Goal: Find specific page/section: Find specific page/section

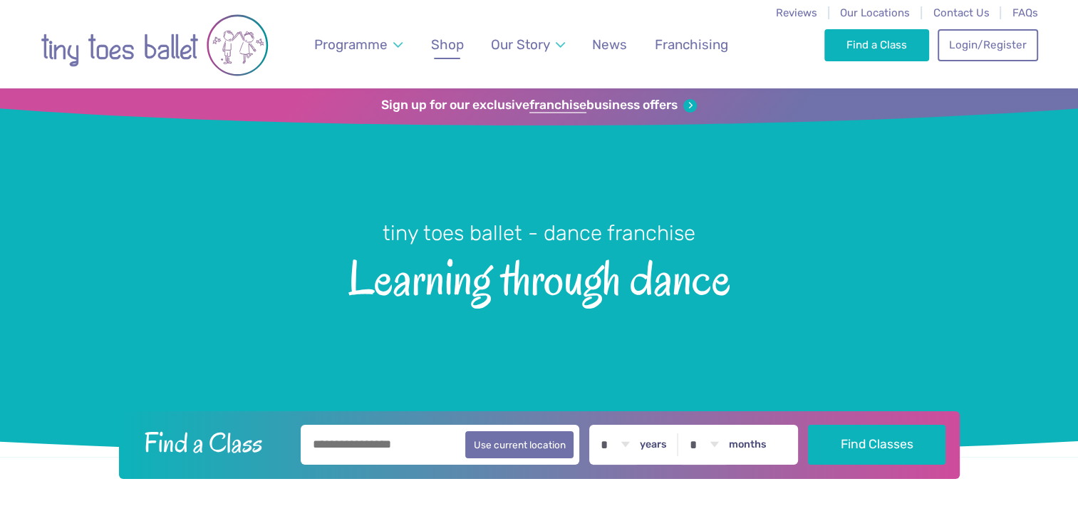
click at [455, 47] on span "Shop" at bounding box center [447, 44] width 33 height 16
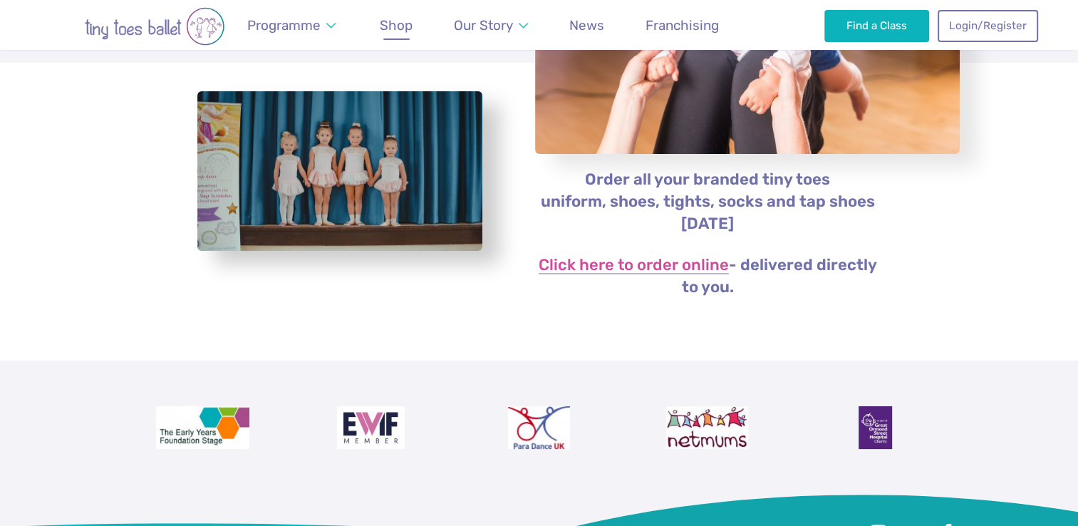
scroll to position [270, 0]
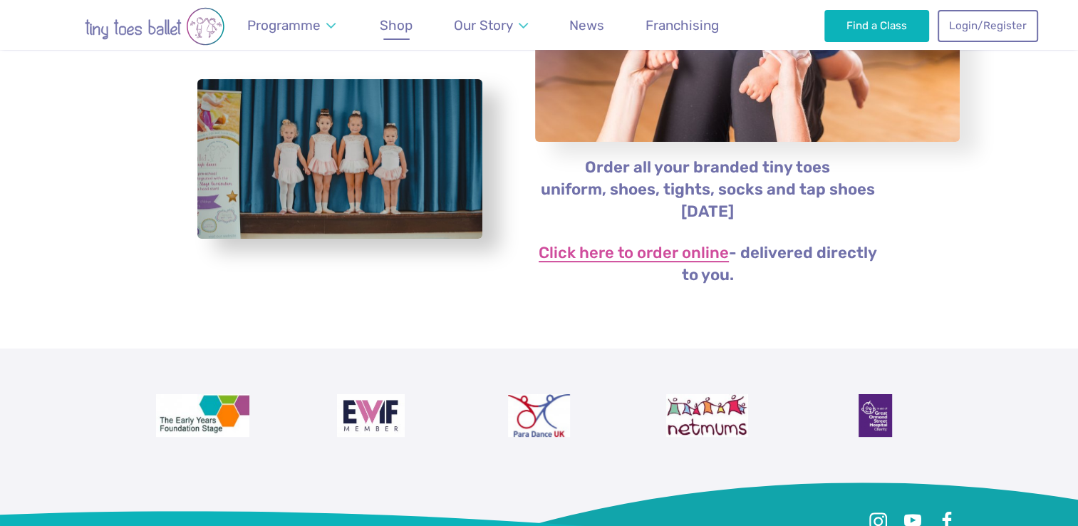
click at [615, 247] on link "Click here to order online" at bounding box center [634, 253] width 190 height 17
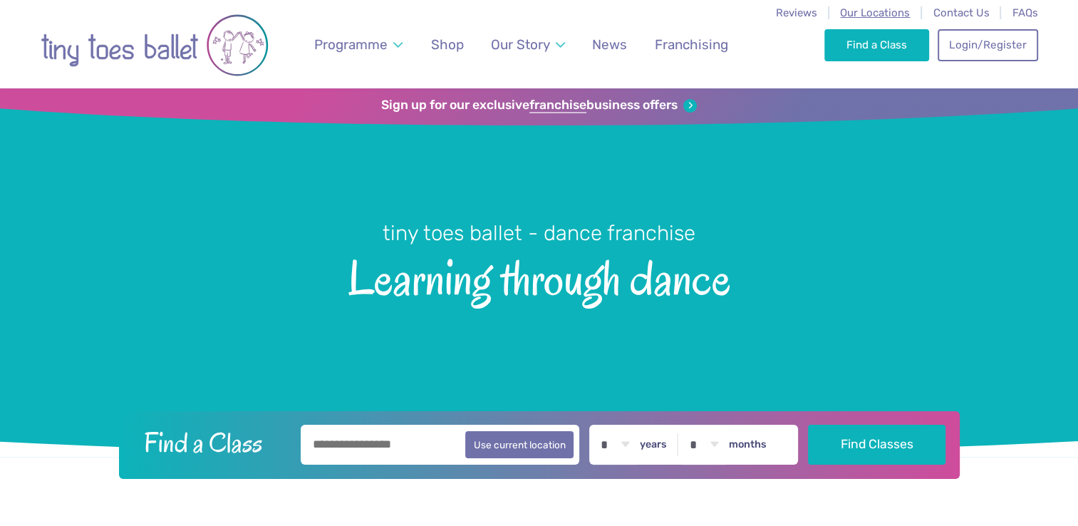
click at [880, 15] on span "Our Locations" at bounding box center [875, 12] width 70 height 13
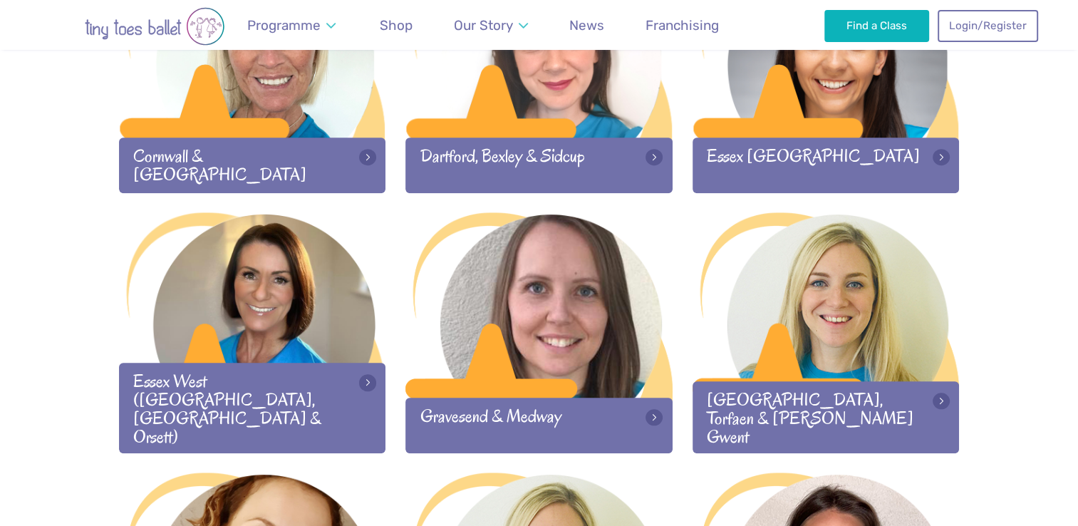
scroll to position [1108, 0]
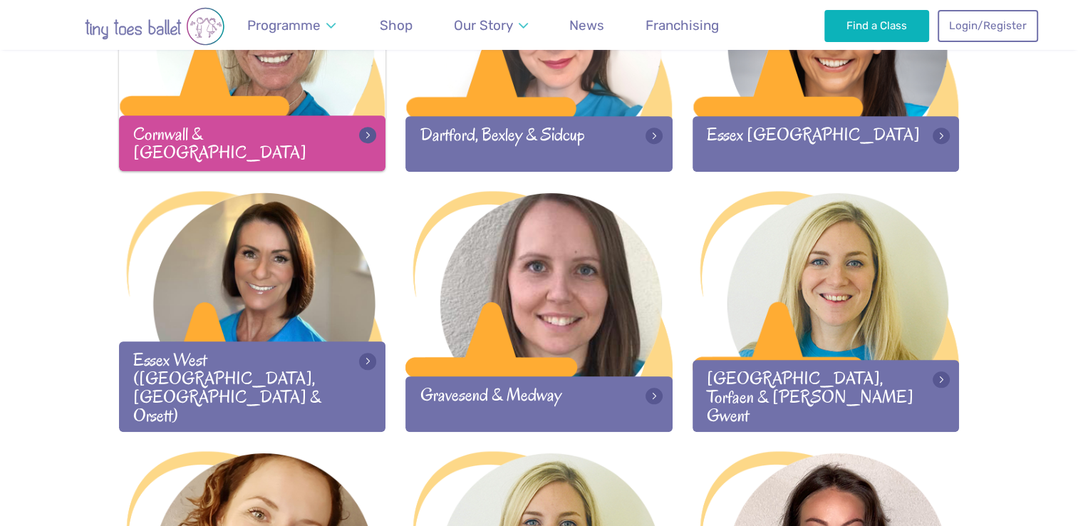
click at [330, 100] on div at bounding box center [252, 24] width 267 height 188
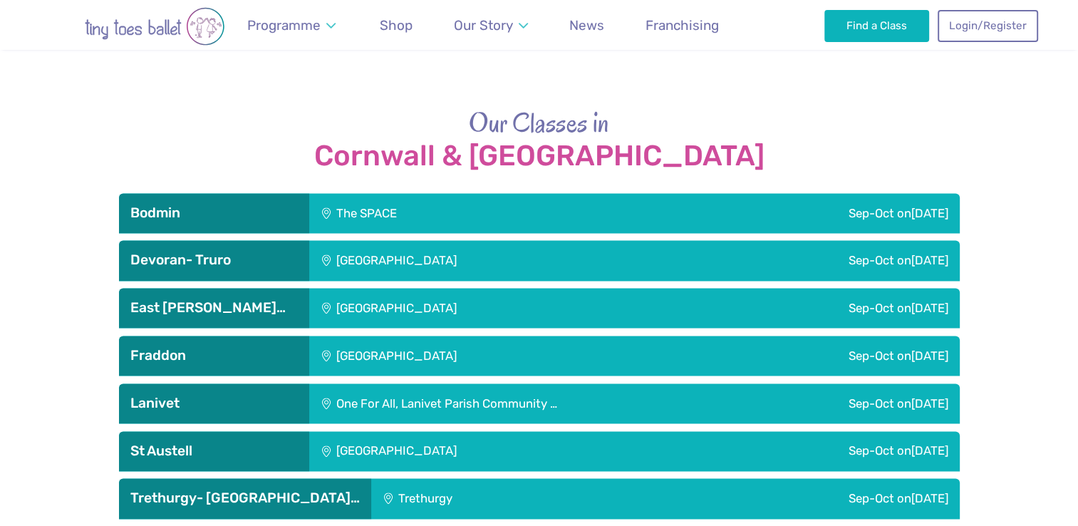
scroll to position [1962, 0]
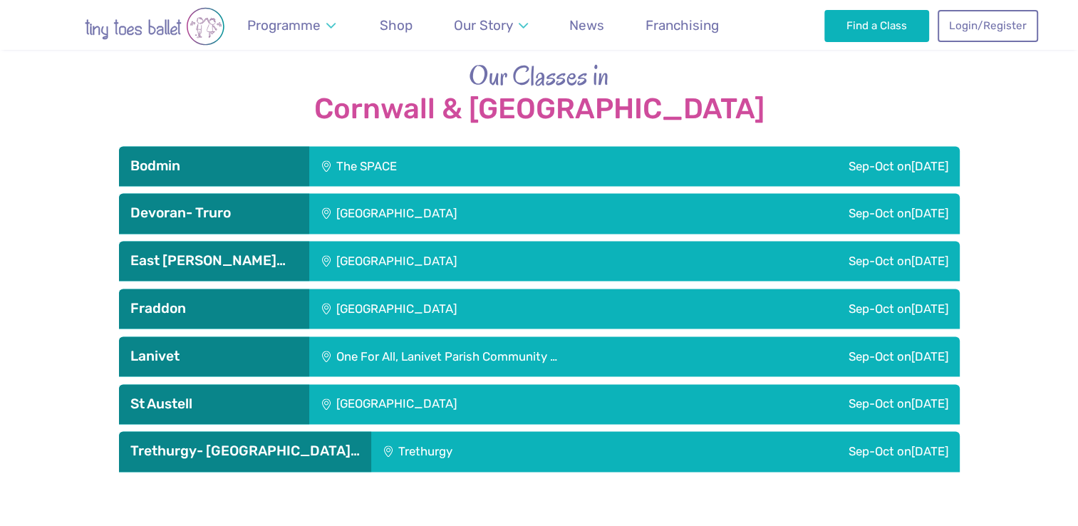
click at [243, 348] on h3 "Lanivet" at bounding box center [213, 356] width 167 height 17
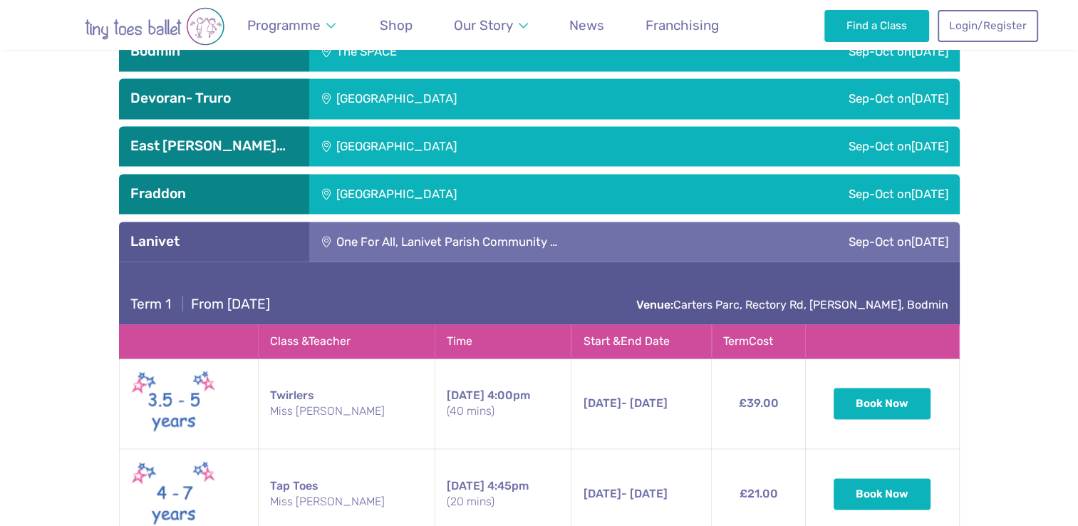
scroll to position [2099, 0]
